Goal: Transaction & Acquisition: Purchase product/service

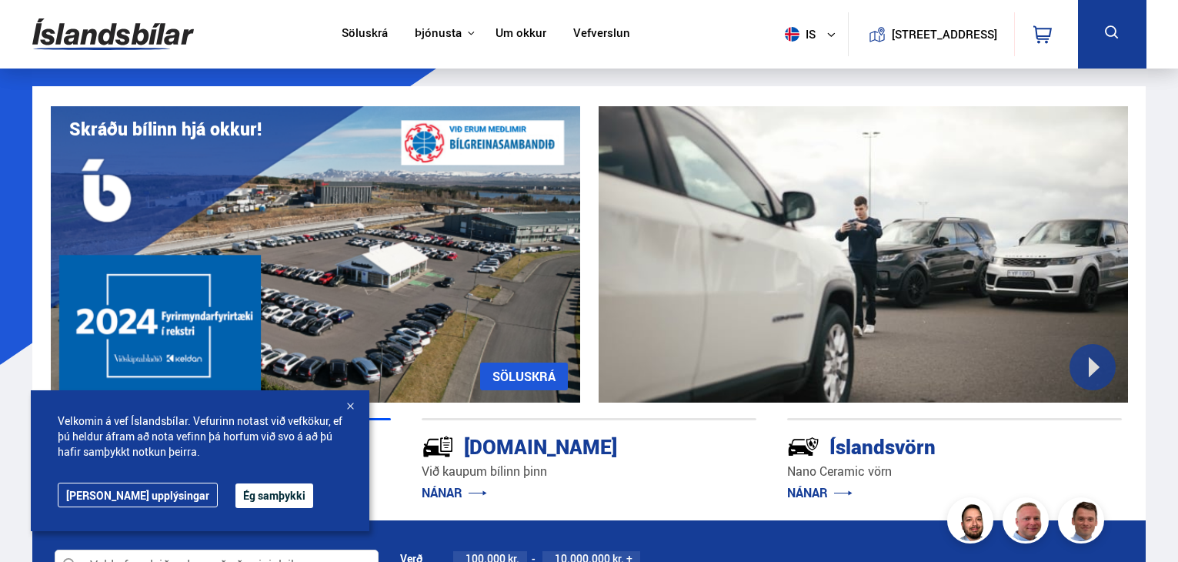
click at [351, 407] on div at bounding box center [349, 406] width 15 height 15
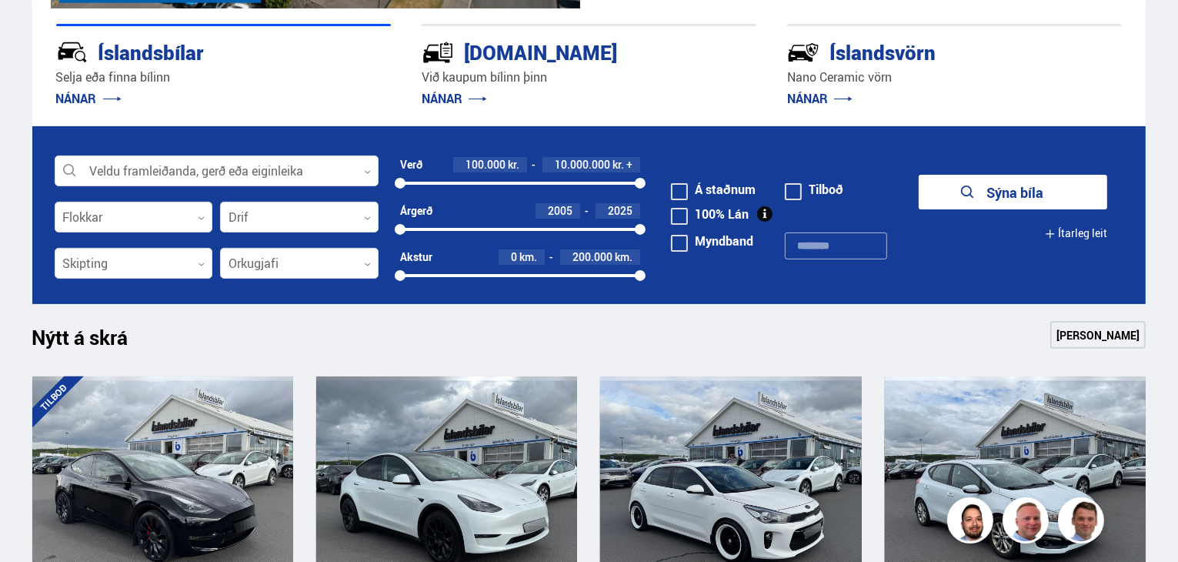
scroll to position [394, 0]
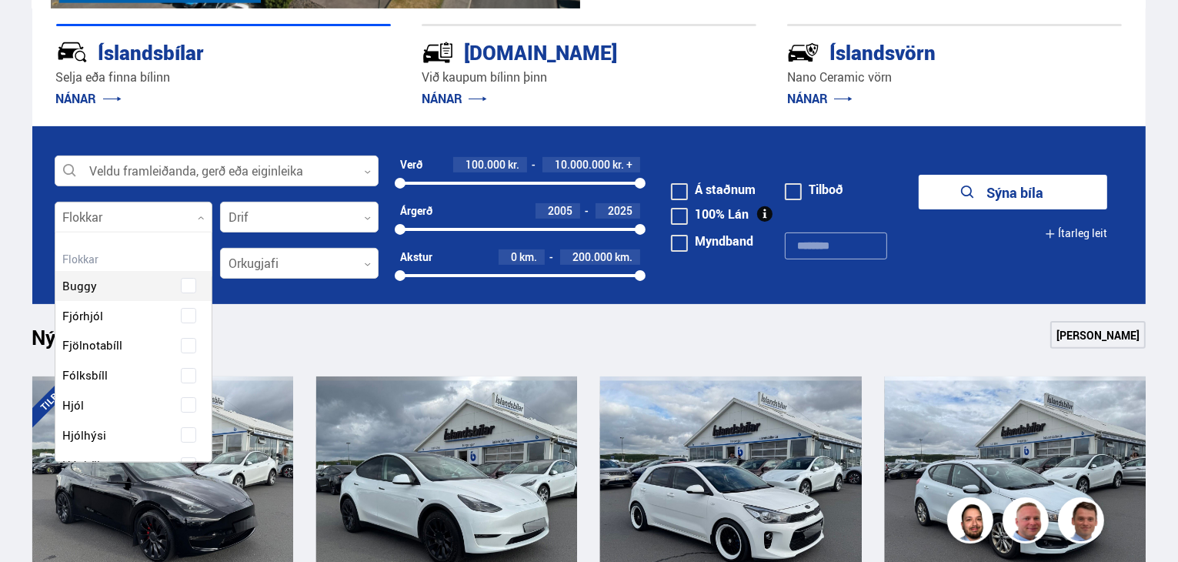
click at [176, 216] on div at bounding box center [134, 217] width 159 height 31
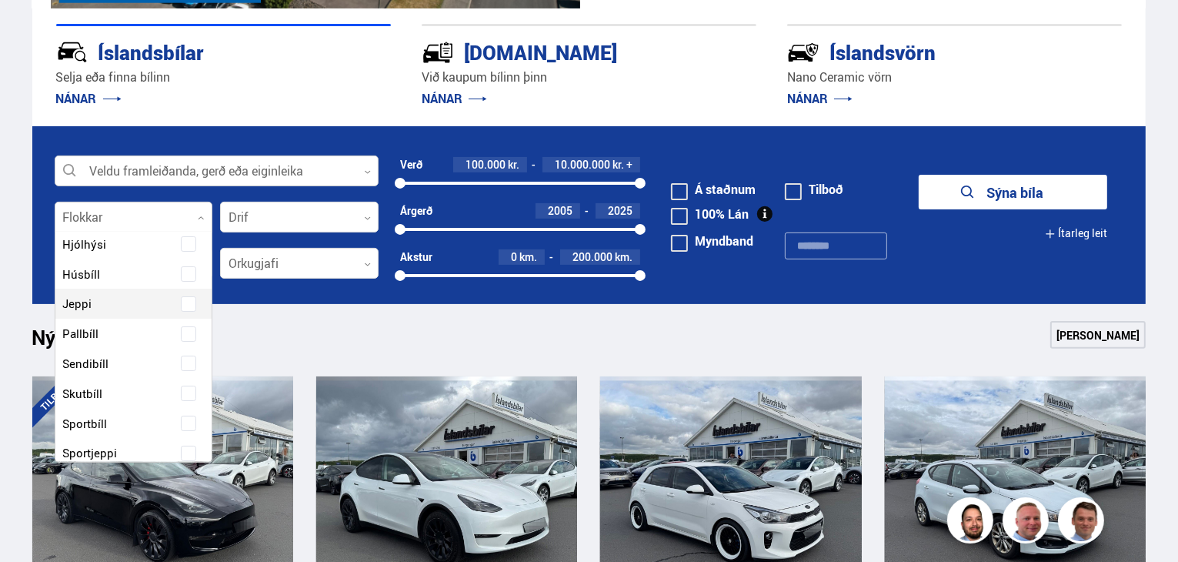
click at [360, 174] on div at bounding box center [217, 171] width 324 height 31
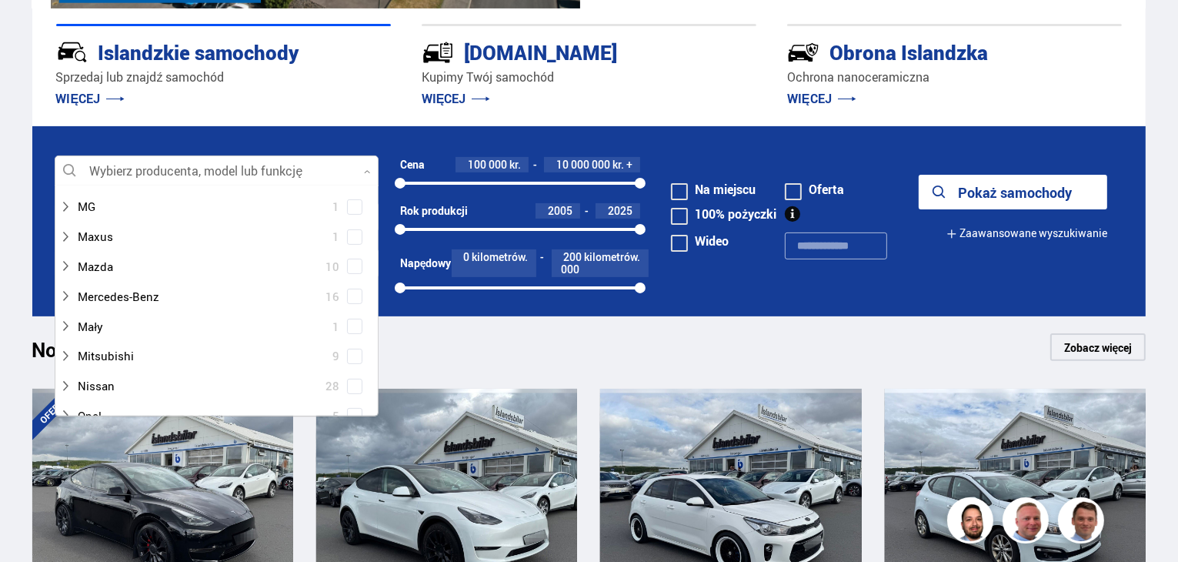
scroll to position [590, 0]
click at [138, 352] on div at bounding box center [201, 353] width 284 height 22
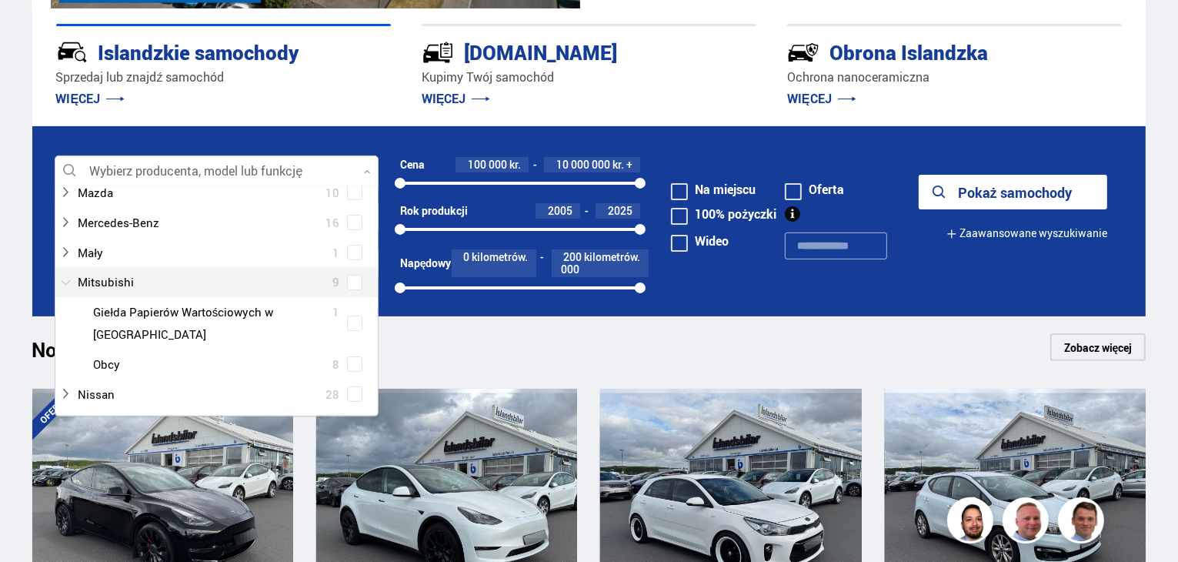
scroll to position [664, 0]
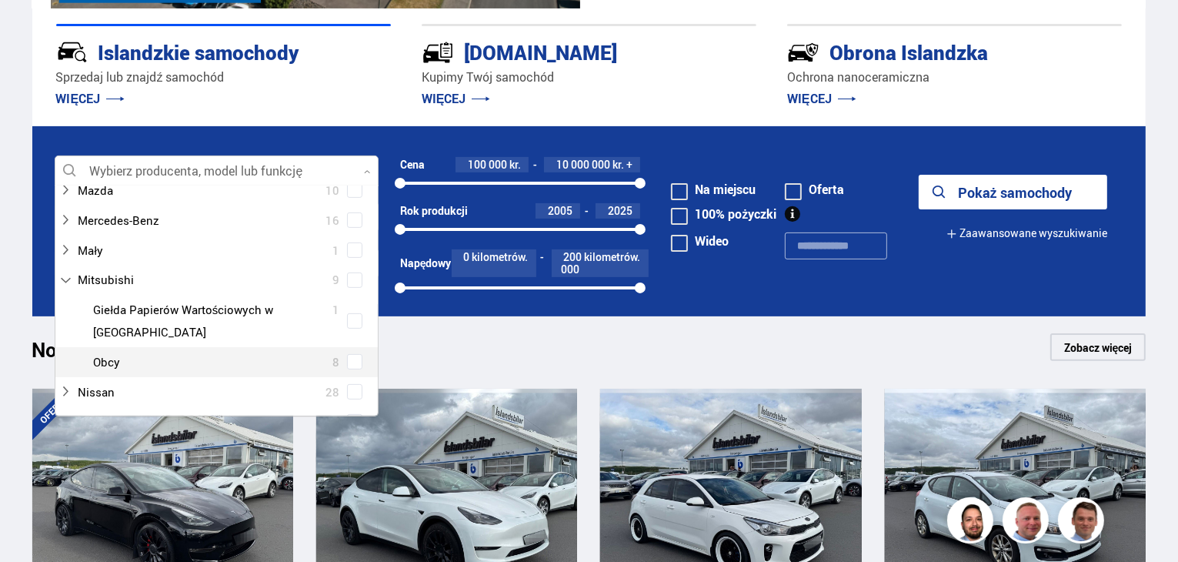
click at [352, 360] on span at bounding box center [355, 362] width 6 height 6
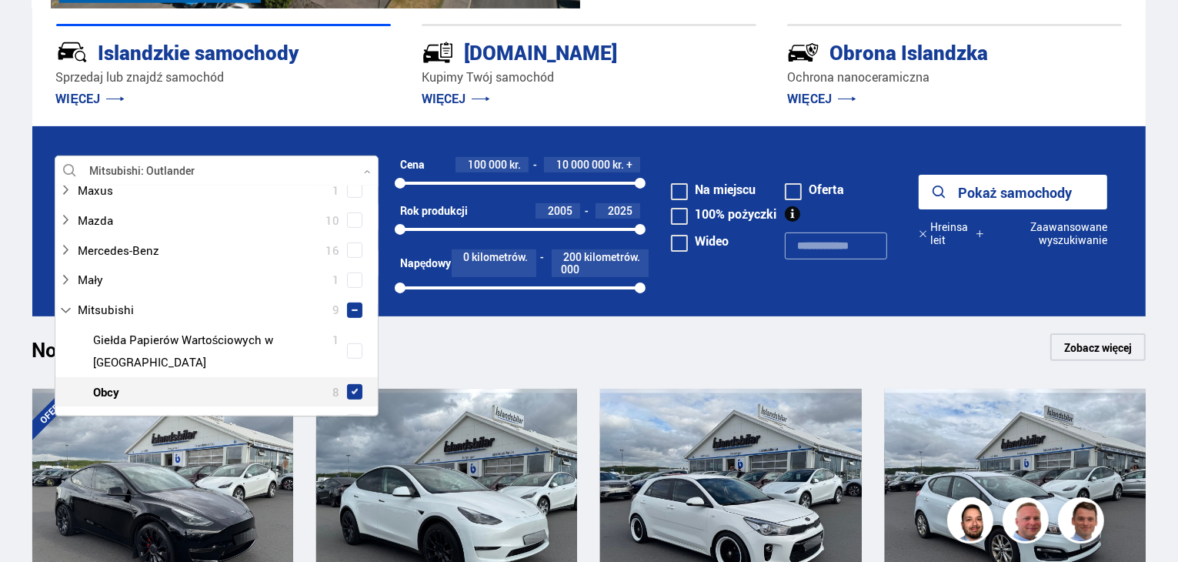
scroll to position [693, 0]
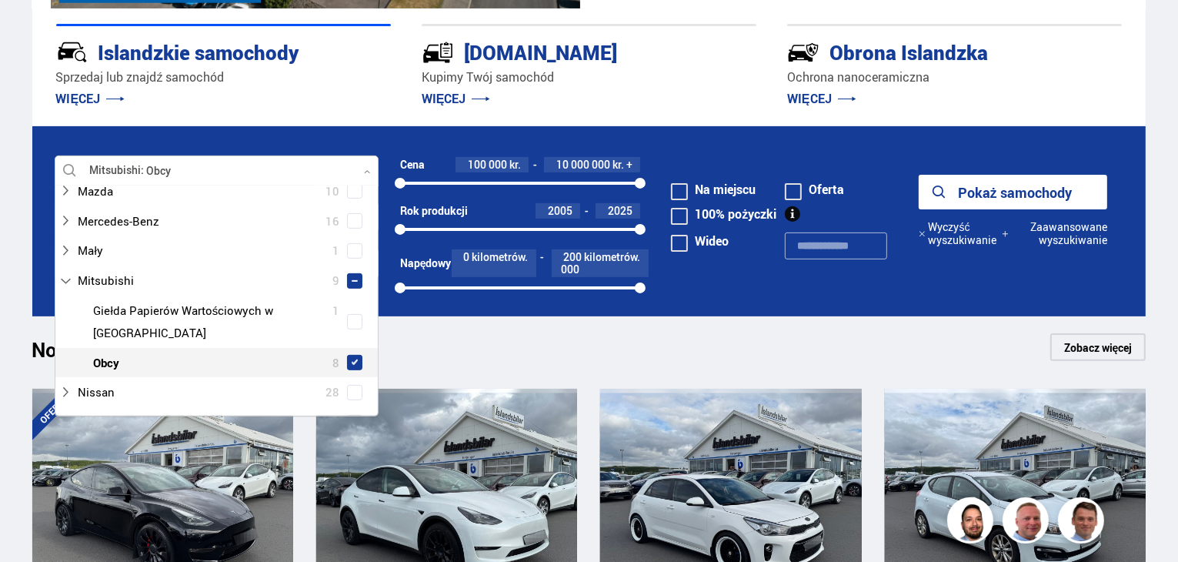
click at [977, 195] on font "Pokaż samochody" at bounding box center [1015, 192] width 114 height 18
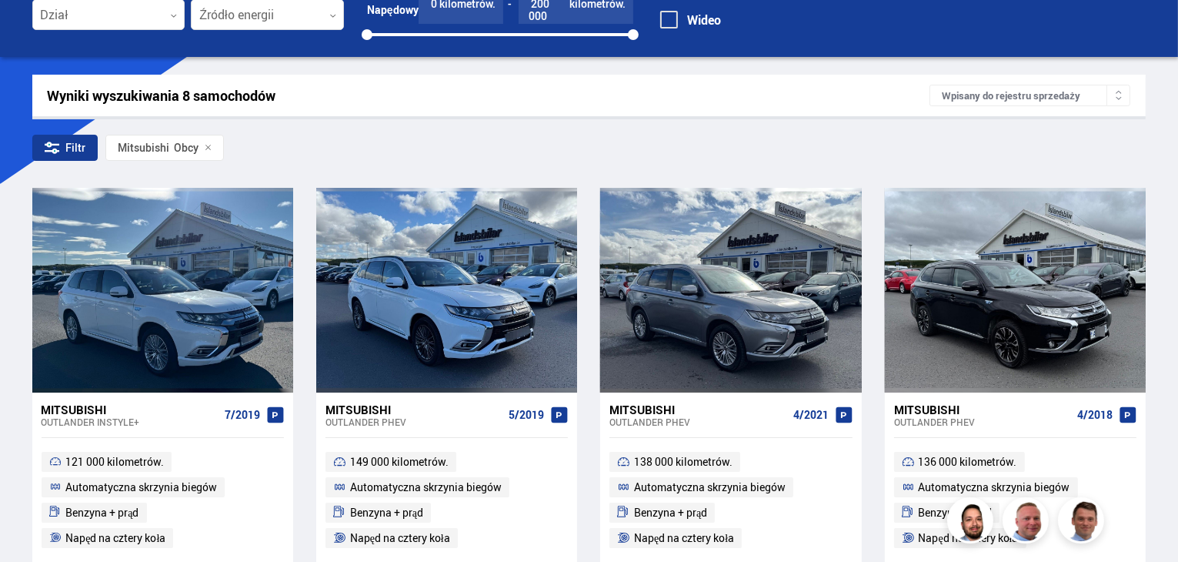
scroll to position [180, 0]
